Goal: Check status: Check status

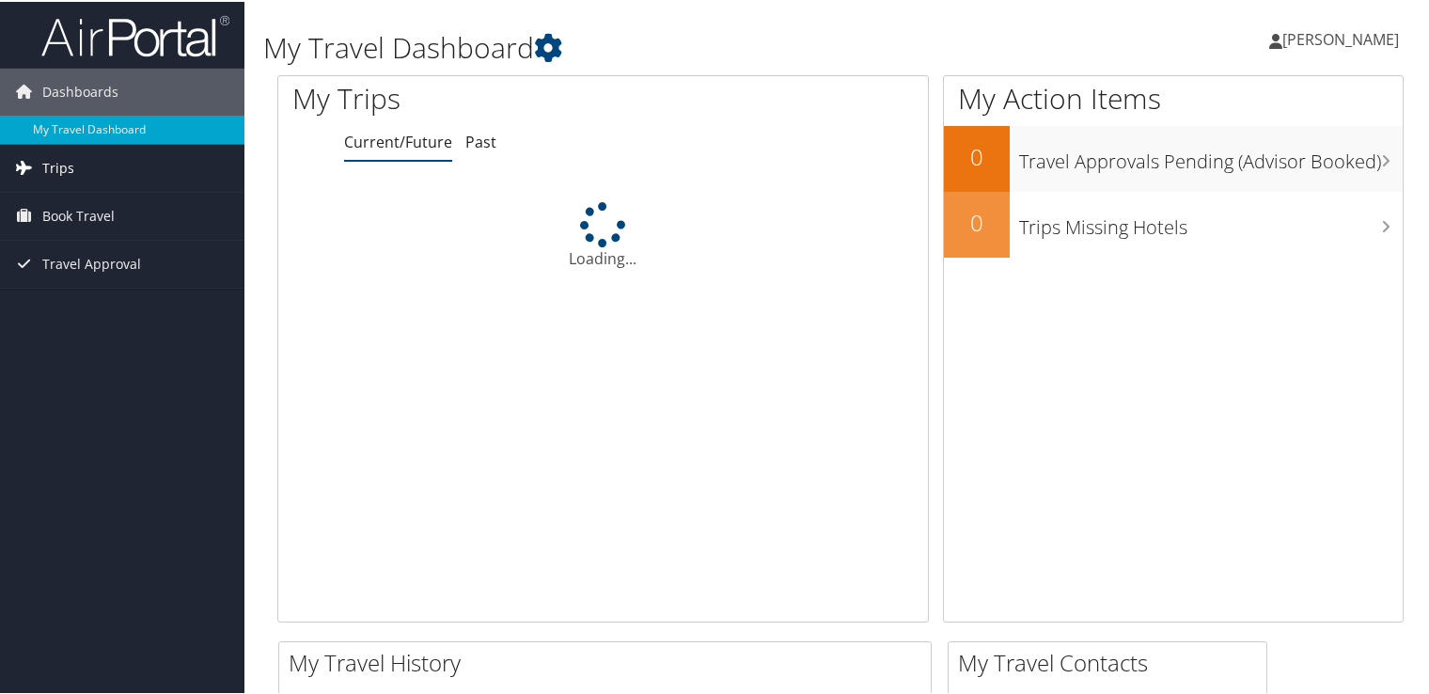
click at [69, 173] on span "Trips" at bounding box center [58, 166] width 32 height 47
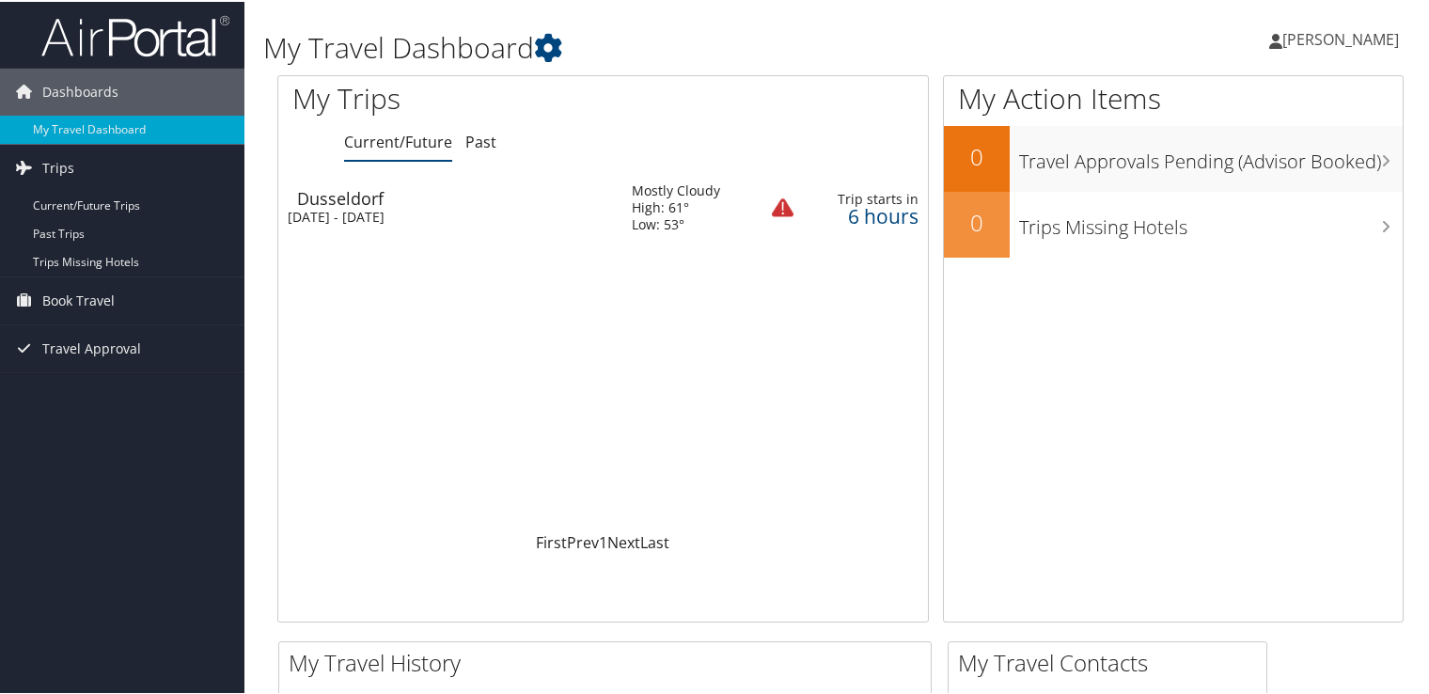
click at [395, 216] on div "Sat 11 Oct 2025 - Thu 16 Oct 2025" at bounding box center [446, 215] width 316 height 17
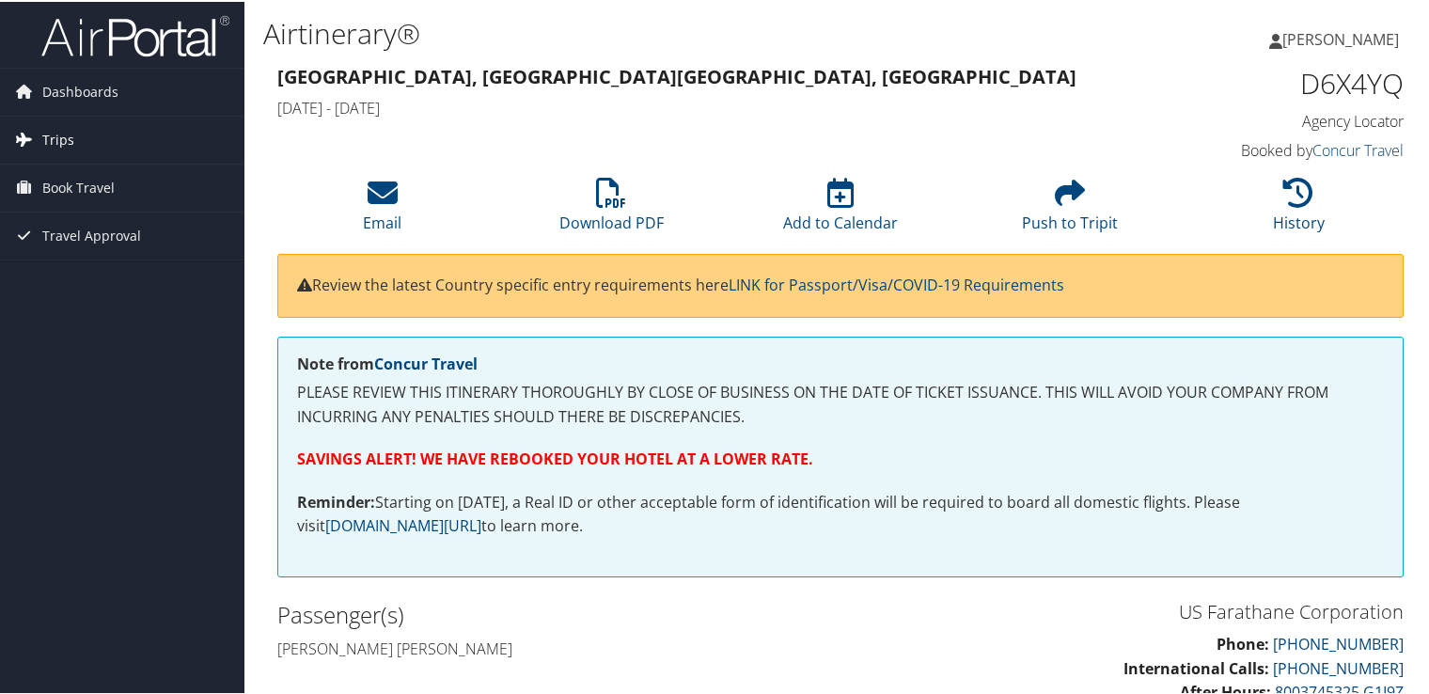
click at [40, 135] on link "Trips" at bounding box center [122, 138] width 244 height 47
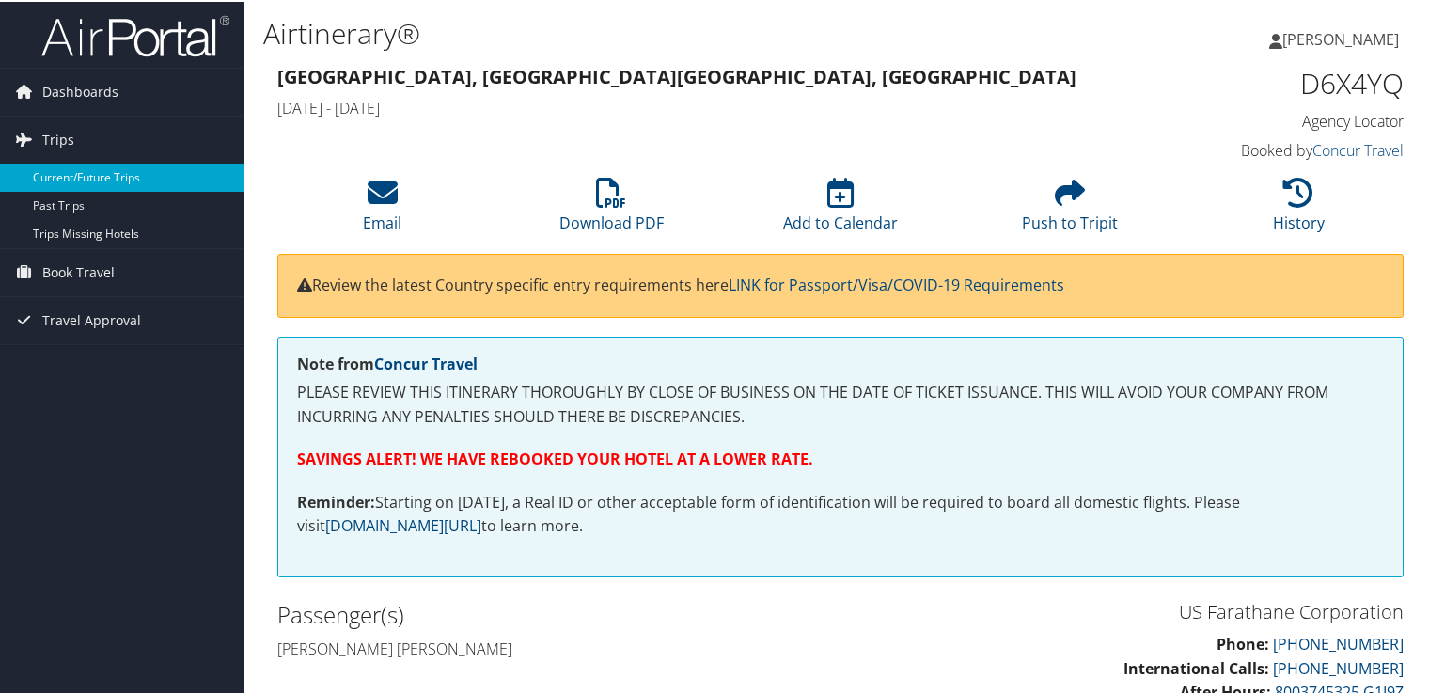
click at [79, 177] on link "Current/Future Trips" at bounding box center [122, 176] width 244 height 28
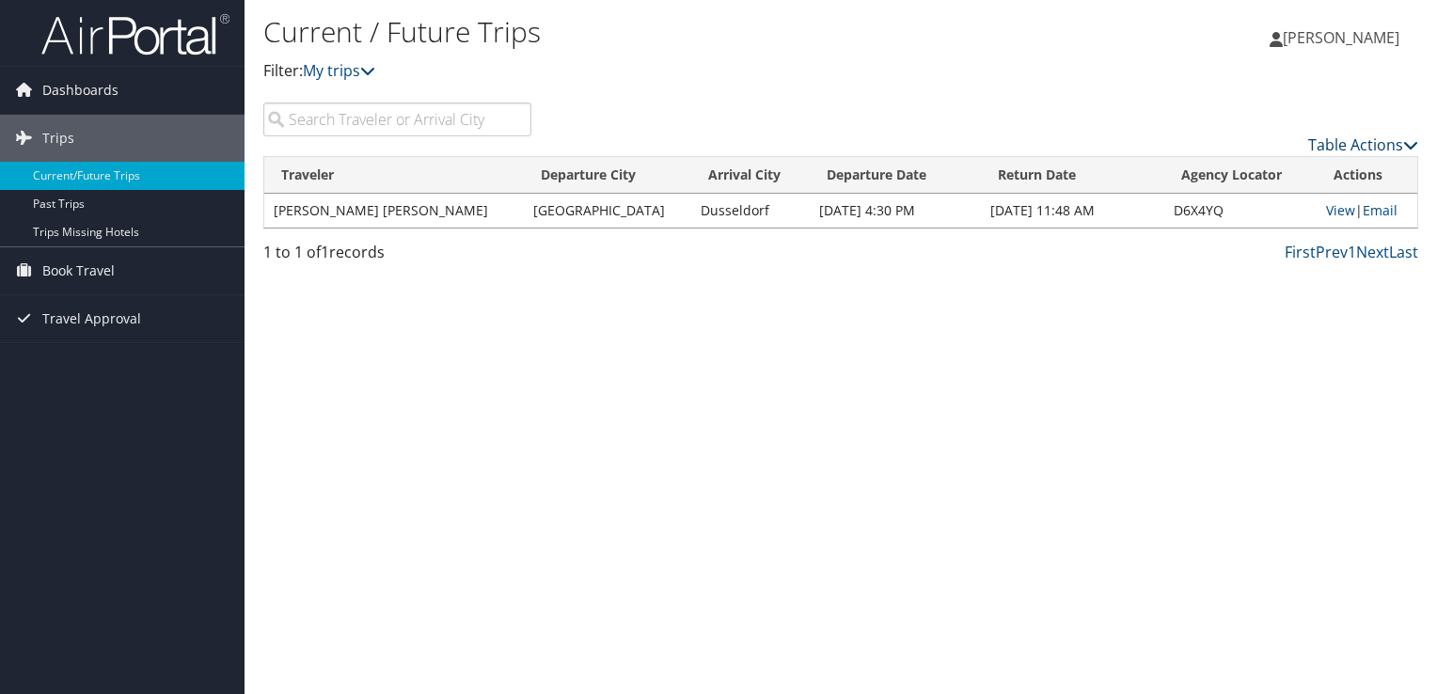
click at [1369, 134] on link "Table Actions" at bounding box center [1363, 144] width 110 height 21
click at [1365, 136] on div at bounding box center [718, 347] width 1437 height 694
click at [362, 205] on td "[PERSON_NAME] [PERSON_NAME]" at bounding box center [393, 211] width 259 height 34
click at [524, 227] on td "[GEOGRAPHIC_DATA]" at bounding box center [607, 211] width 167 height 34
click at [524, 215] on td "[GEOGRAPHIC_DATA]" at bounding box center [607, 211] width 167 height 34
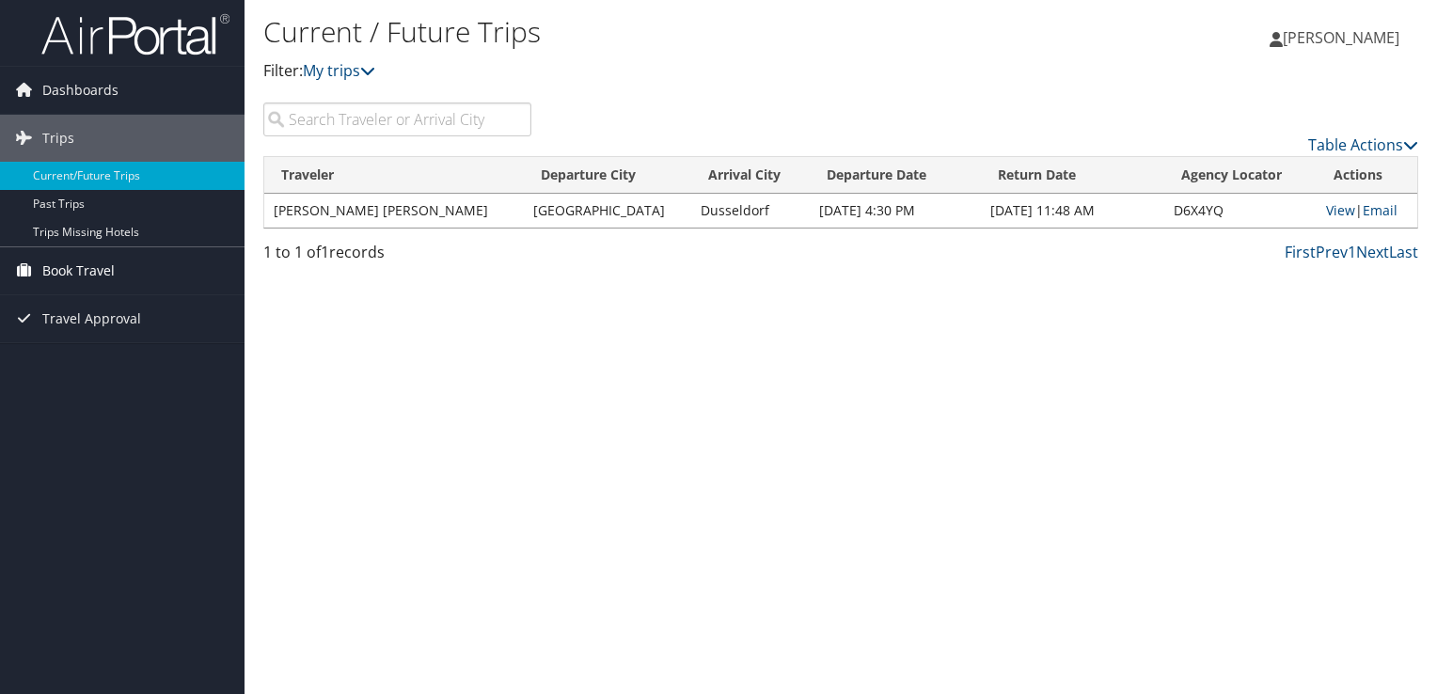
click at [92, 268] on span "Book Travel" at bounding box center [78, 270] width 72 height 47
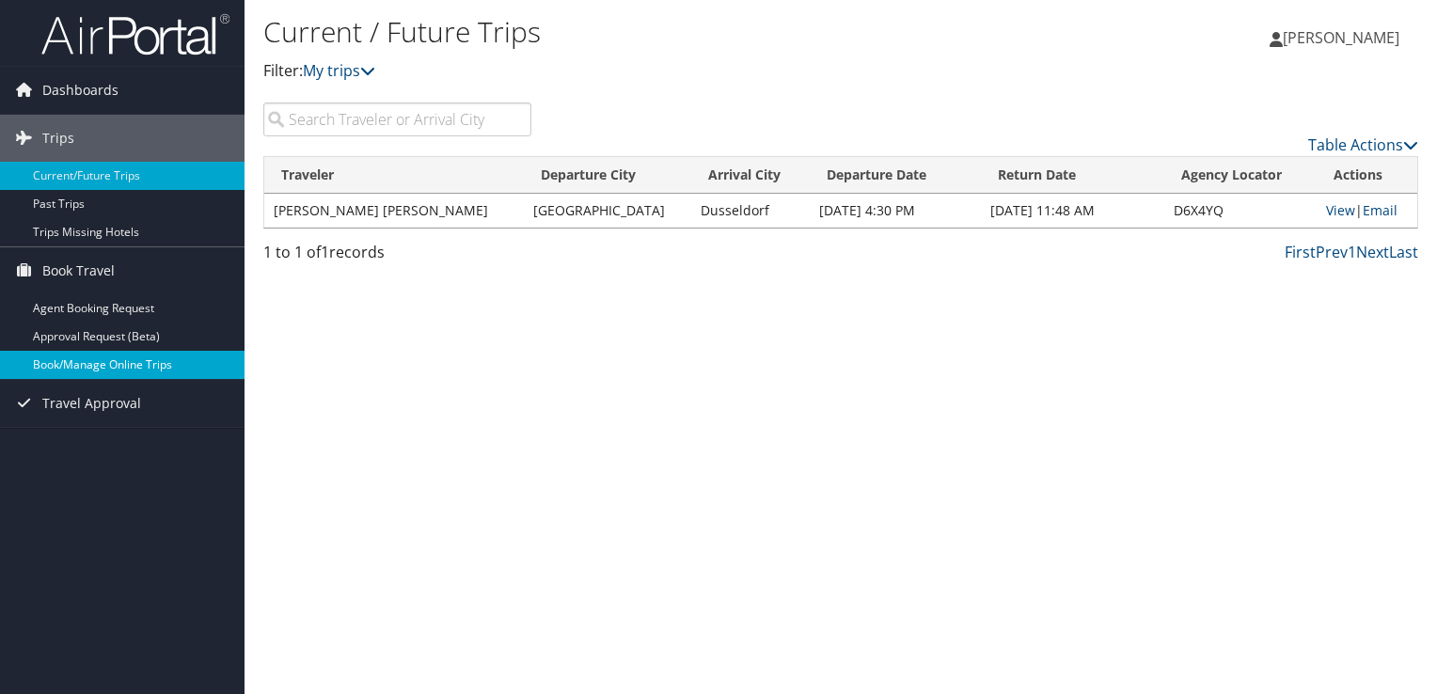
click at [104, 362] on link "Book/Manage Online Trips" at bounding box center [122, 365] width 244 height 28
